Goal: Task Accomplishment & Management: Use online tool/utility

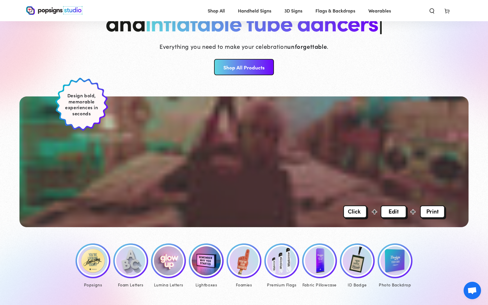
scroll to position [90, 0]
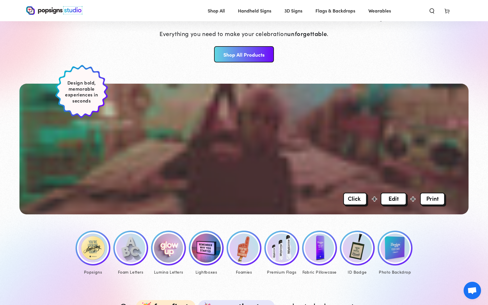
click at [92, 247] on img at bounding box center [92, 248] width 29 height 29
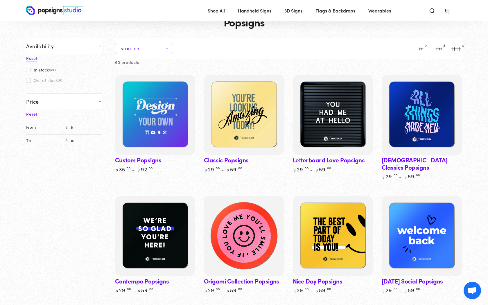
scroll to position [23, 0]
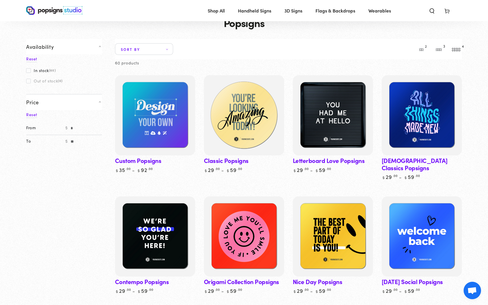
click at [243, 125] on img at bounding box center [244, 115] width 83 height 83
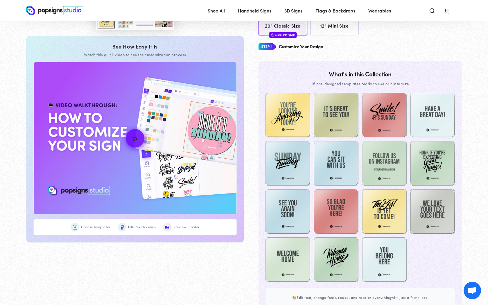
scroll to position [261, 0]
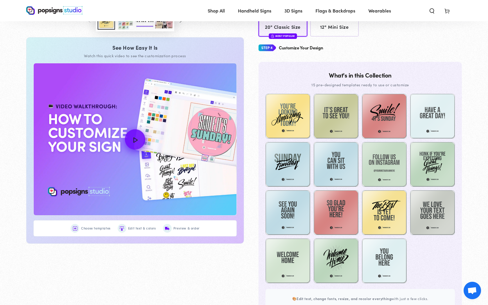
click at [135, 141] on icon "How to Customize Your Design" at bounding box center [135, 139] width 13 height 13
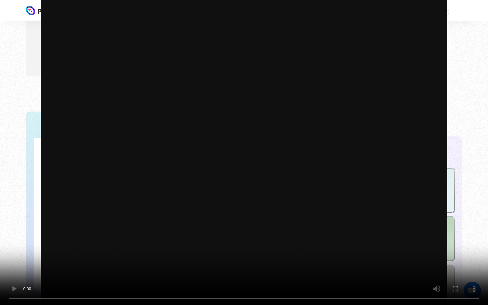
scroll to position [0, 0]
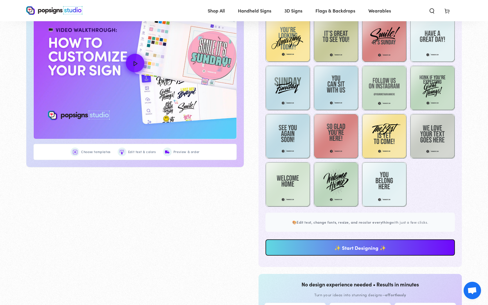
scroll to position [337, 0]
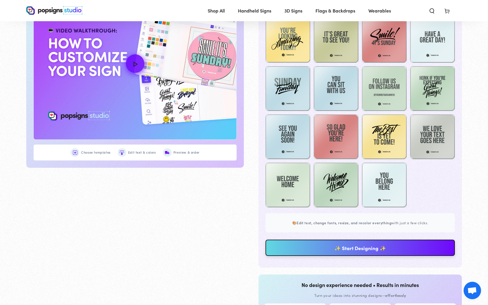
click at [353, 246] on link "✨ Start Designing ✨" at bounding box center [361, 248] width 190 height 16
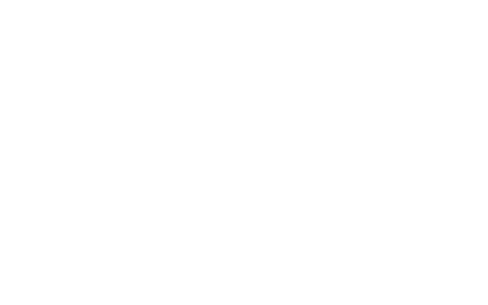
scroll to position [0, 0]
type textarea "An ancient tree with a door leading to a magical world"
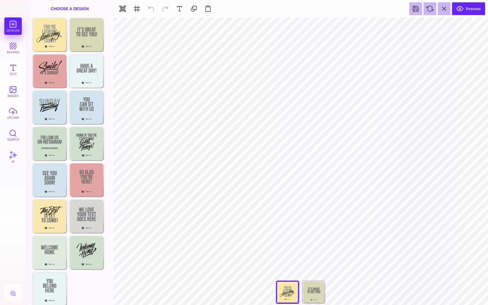
type input "#FBE9AB"
click at [280, 29] on button at bounding box center [281, 24] width 11 height 11
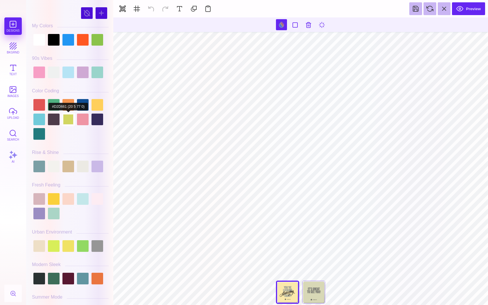
click at [68, 114] on div at bounding box center [69, 120] width 12 height 12
type input "#8F9895"
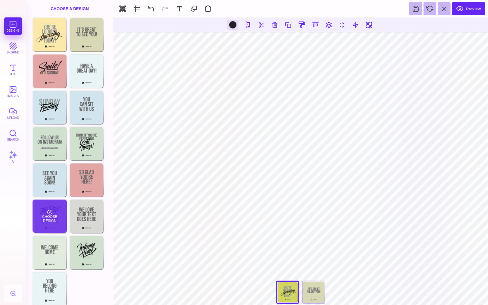
click at [56, 212] on div "Choose Design" at bounding box center [50, 216] width 34 height 33
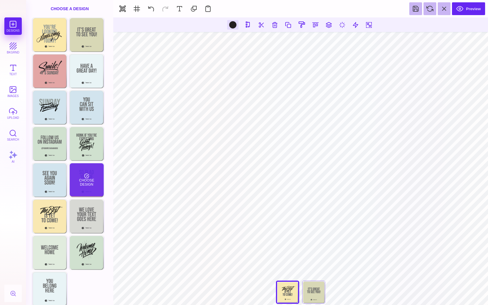
type input "#000000"
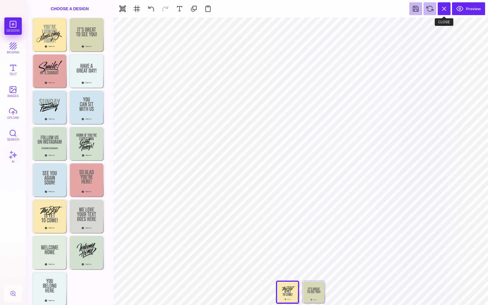
click at [441, 7] on button at bounding box center [444, 8] width 13 height 13
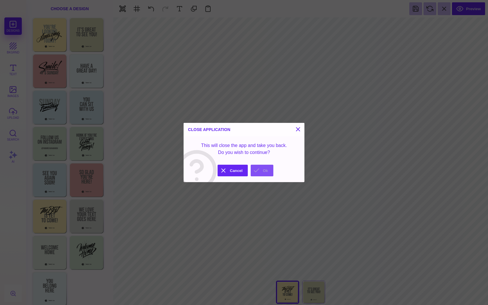
click at [267, 173] on button "Ok" at bounding box center [262, 171] width 23 height 12
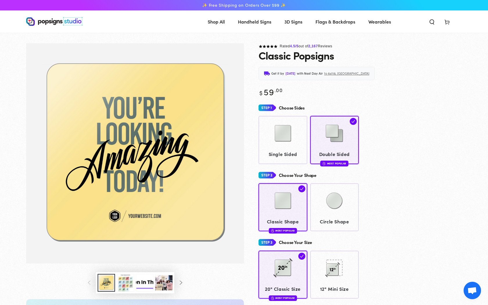
click at [58, 22] on img at bounding box center [54, 21] width 56 height 9
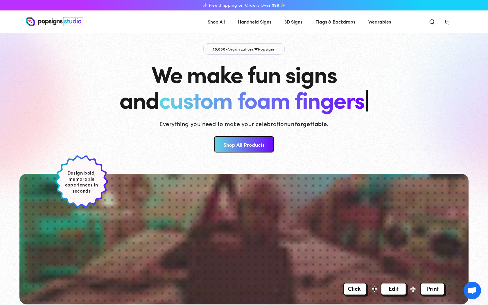
click at [44, 21] on img at bounding box center [54, 21] width 56 height 9
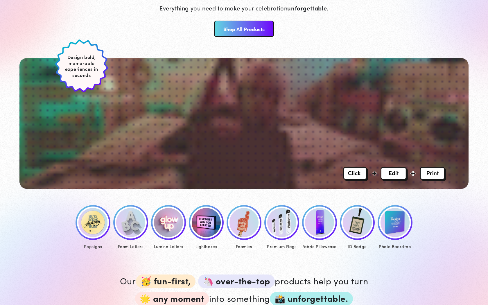
scroll to position [188, 0]
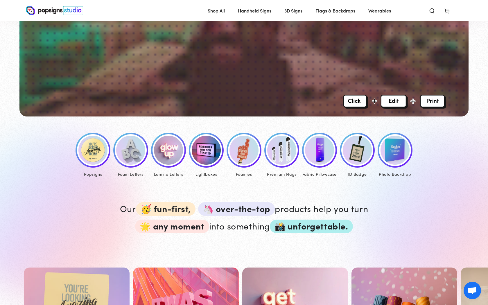
click at [94, 156] on img at bounding box center [92, 150] width 29 height 29
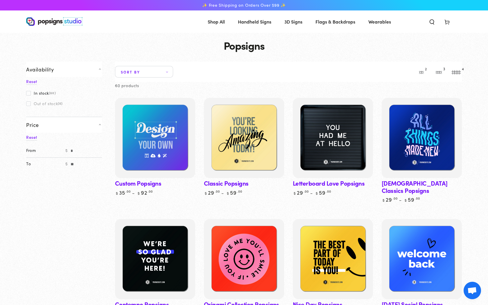
click at [62, 23] on img at bounding box center [54, 21] width 56 height 9
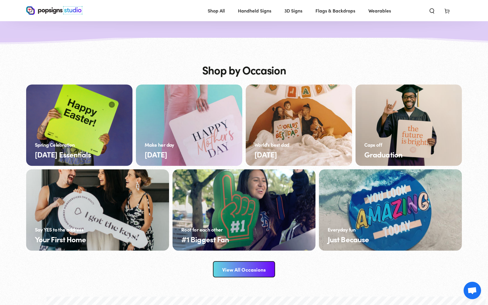
scroll to position [886, 0]
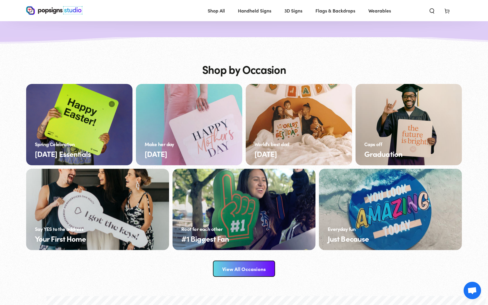
click at [67, 115] on link "[DATE] Essentials" at bounding box center [79, 124] width 106 height 81
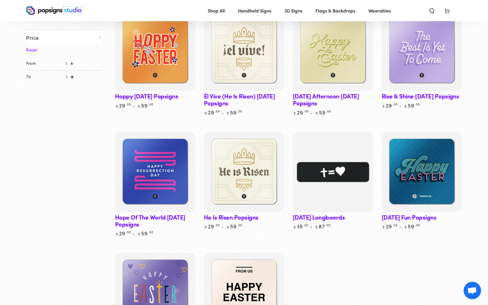
scroll to position [108, 0]
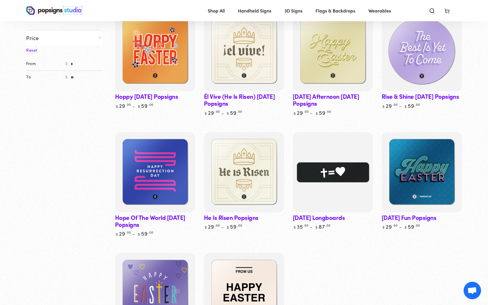
click at [401, 63] on img at bounding box center [422, 51] width 83 height 83
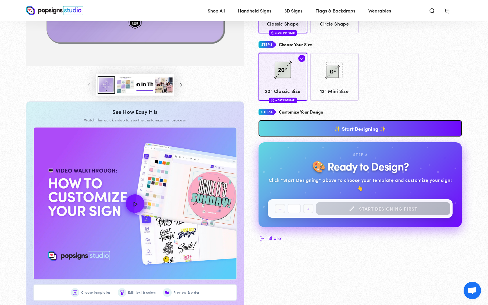
scroll to position [190, 0]
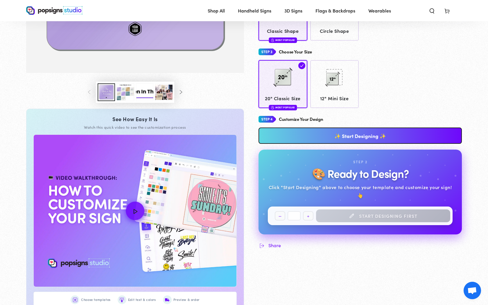
click at [306, 133] on link "✨ Start Designing ✨" at bounding box center [360, 136] width 203 height 16
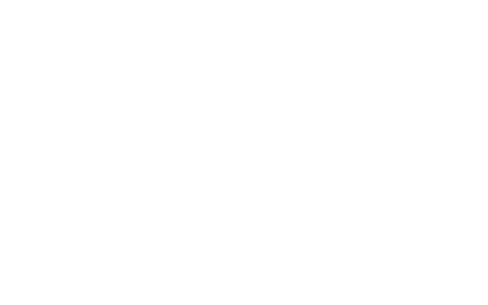
scroll to position [0, 0]
type textarea "An ancient tree with a door leading to a magical world"
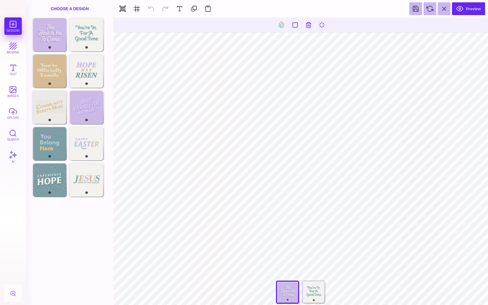
type input "#7B9EA4"
click at [16, 69] on button "Text" at bounding box center [12, 69] width 17 height 17
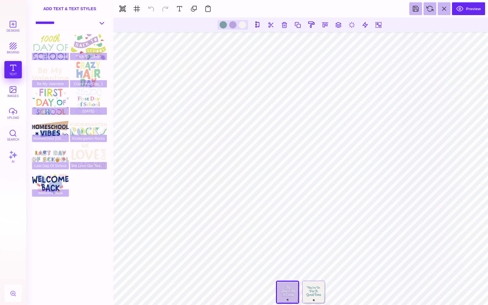
click at [66, 20] on select "**********" at bounding box center [69, 23] width 75 height 10
select select "**********"
click at [32, 18] on select "**********" at bounding box center [69, 23] width 75 height 10
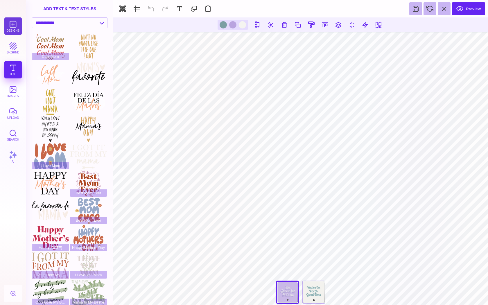
click at [17, 25] on button "Designs" at bounding box center [12, 25] width 17 height 17
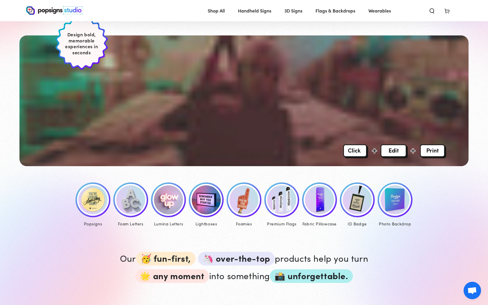
scroll to position [137, 0]
